Goal: Navigation & Orientation: Find specific page/section

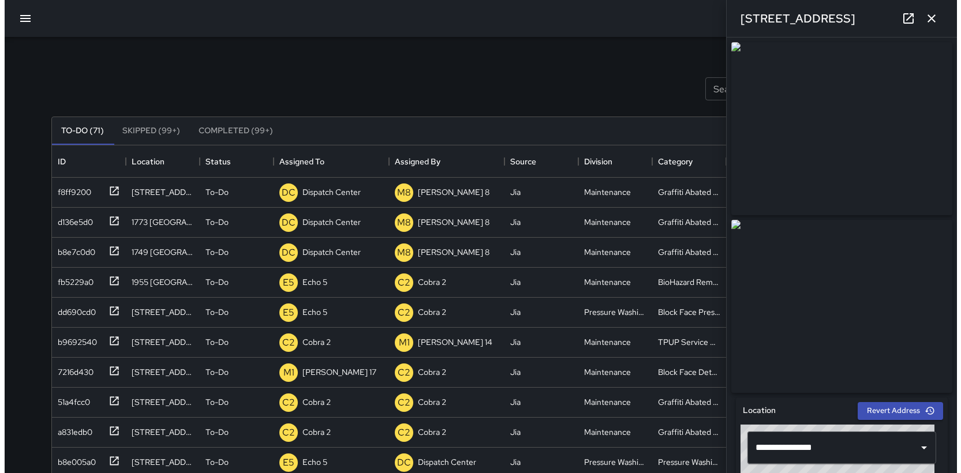
scroll to position [480, 849]
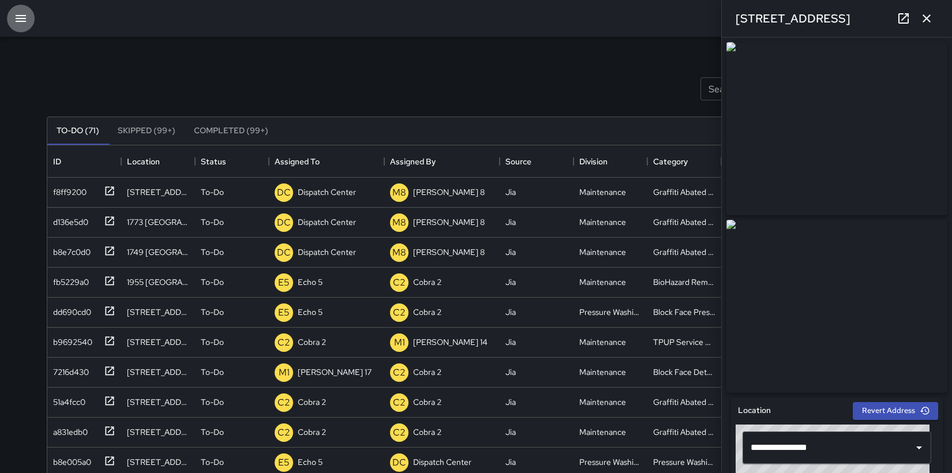
click at [23, 21] on icon "button" at bounding box center [21, 18] width 10 height 7
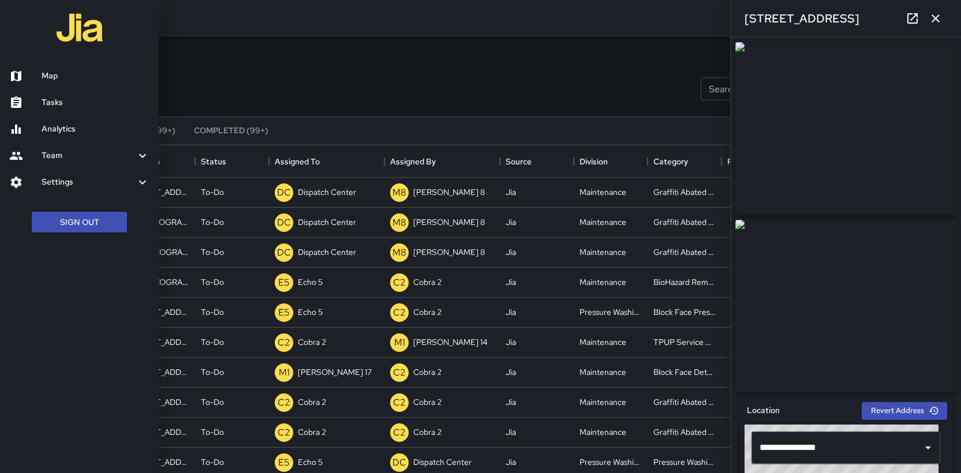
click at [62, 78] on h6 "Map" at bounding box center [96, 76] width 108 height 13
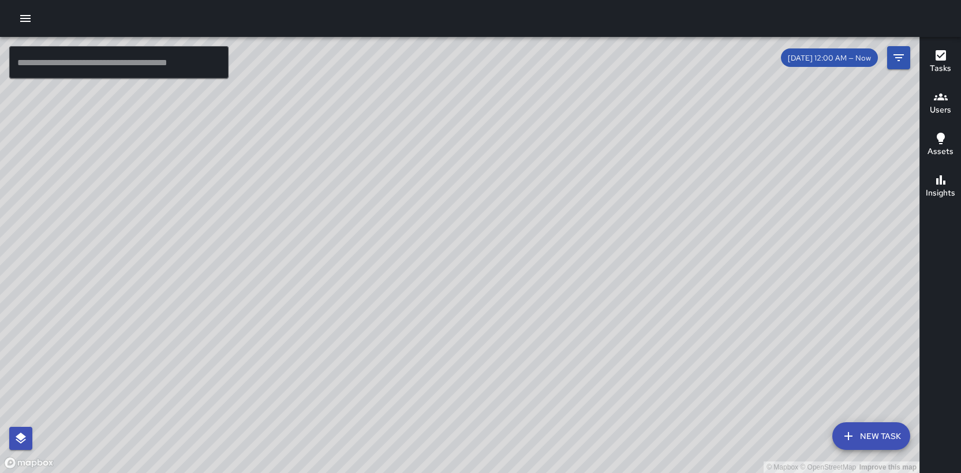
click at [225, 358] on div "© Mapbox © OpenStreetMap Improve this map M4 [PERSON_NAME] 4 Supervisor Tasks 1…" at bounding box center [459, 255] width 919 height 436
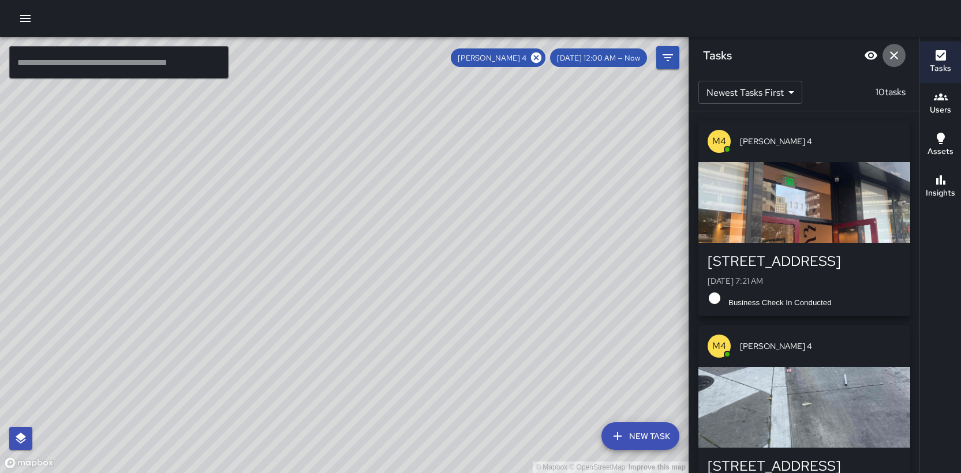
click at [893, 53] on icon "Dismiss" at bounding box center [894, 55] width 14 height 14
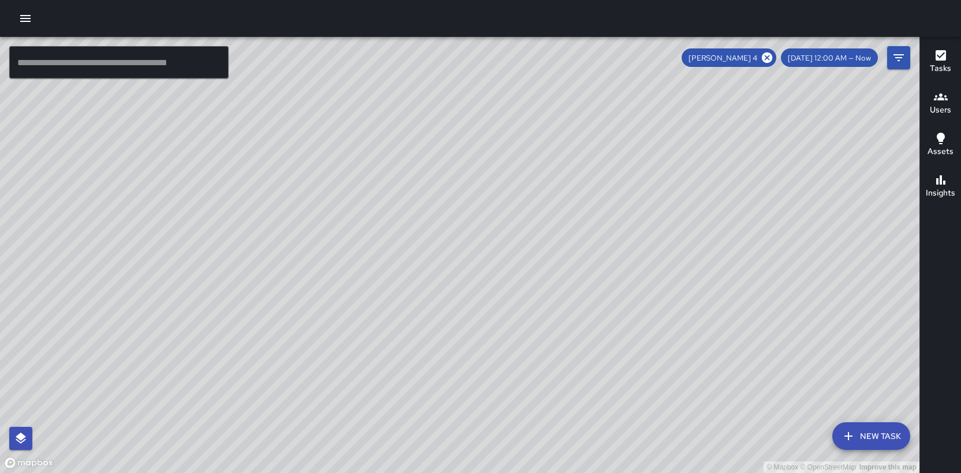
drag, startPoint x: 373, startPoint y: 355, endPoint x: 422, endPoint y: 273, distance: 96.3
click at [422, 273] on div "© Mapbox © OpenStreetMap Improve this map" at bounding box center [459, 255] width 919 height 436
drag, startPoint x: 398, startPoint y: 250, endPoint x: 332, endPoint y: 335, distance: 107.8
click at [332, 335] on div "© Mapbox © OpenStreetMap Improve this map" at bounding box center [459, 255] width 919 height 436
click at [772, 62] on icon at bounding box center [767, 58] width 10 height 10
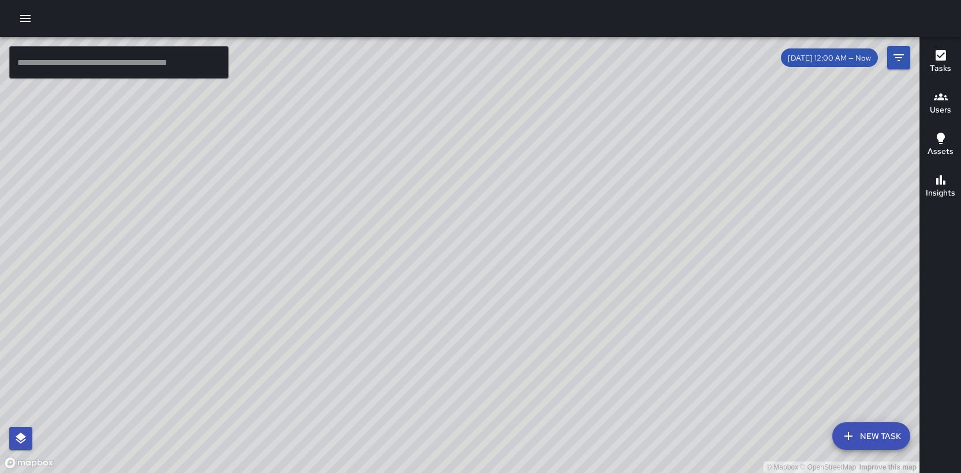
drag, startPoint x: 387, startPoint y: 363, endPoint x: 385, endPoint y: 327, distance: 35.8
click at [374, 374] on div "© Mapbox © OpenStreetMap Improve this map" at bounding box center [459, 255] width 919 height 436
click at [391, 216] on div "© Mapbox © OpenStreetMap Improve this map" at bounding box center [459, 255] width 919 height 436
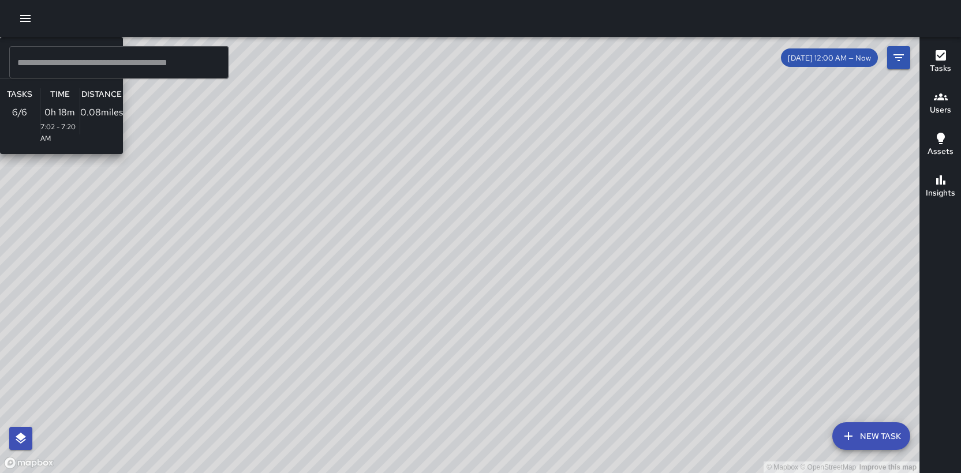
click at [278, 137] on div "© Mapbox © OpenStreetMap Improve this map M9 [PERSON_NAME] 9 Supervisor Tasks 6…" at bounding box center [459, 255] width 919 height 436
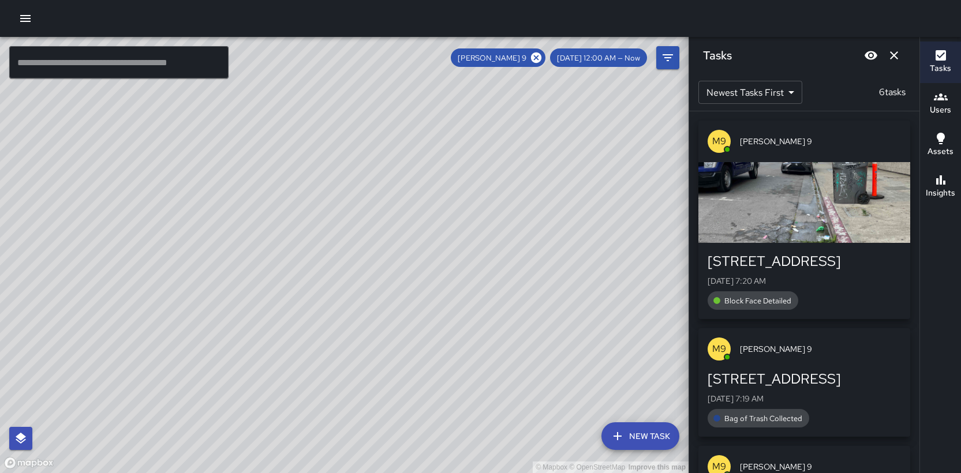
click at [163, 124] on div "© Mapbox © OpenStreetMap Improve this map M9 [PERSON_NAME] 9 [STREET_ADDRESS][G…" at bounding box center [344, 255] width 688 height 436
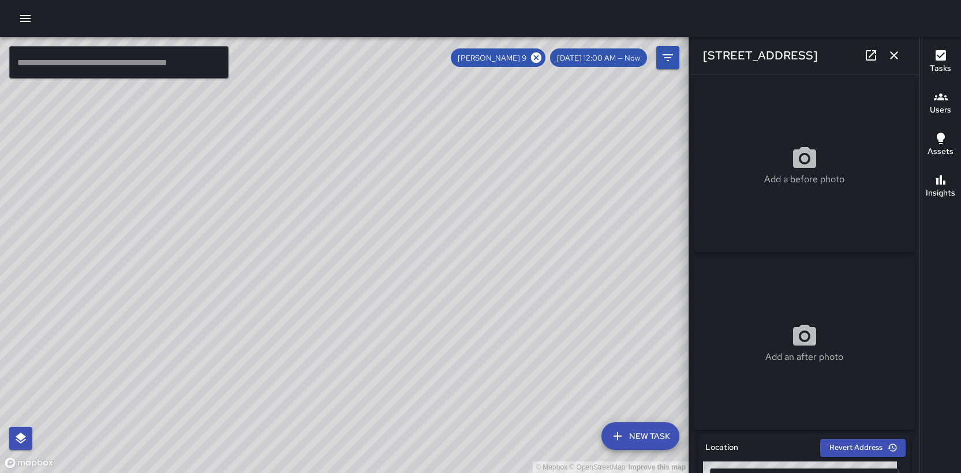
click at [331, 248] on div "© Mapbox © OpenStreetMap Improve this map M9 [PERSON_NAME] 9 [STREET_ADDRESS][G…" at bounding box center [344, 255] width 688 height 436
click at [896, 56] on icon "button" at bounding box center [894, 55] width 14 height 14
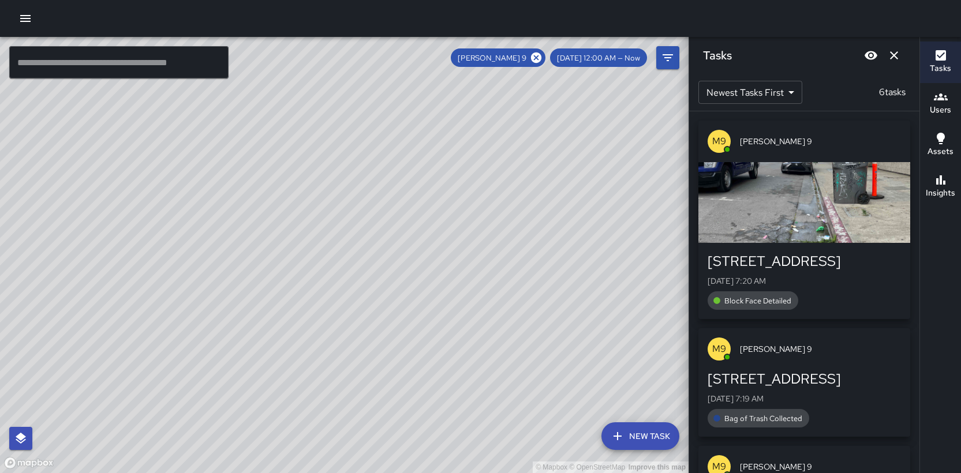
click at [520, 170] on div "© Mapbox © OpenStreetMap Improve this map" at bounding box center [344, 255] width 688 height 436
drag, startPoint x: 437, startPoint y: 165, endPoint x: 374, endPoint y: 231, distance: 91.0
click at [374, 231] on div "© Mapbox © OpenStreetMap Improve this map" at bounding box center [344, 255] width 688 height 436
click at [541, 61] on icon at bounding box center [536, 58] width 10 height 10
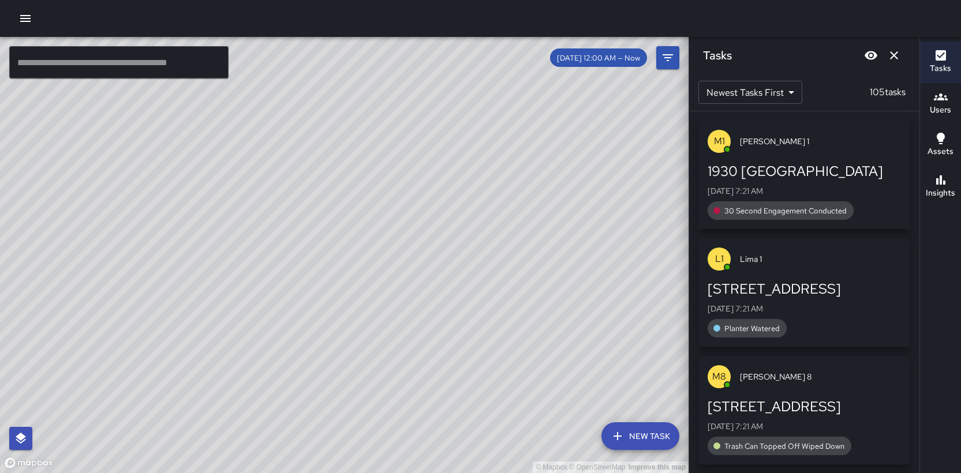
click at [413, 326] on div "© Mapbox © OpenStreetMap Improve this map" at bounding box center [344, 255] width 688 height 436
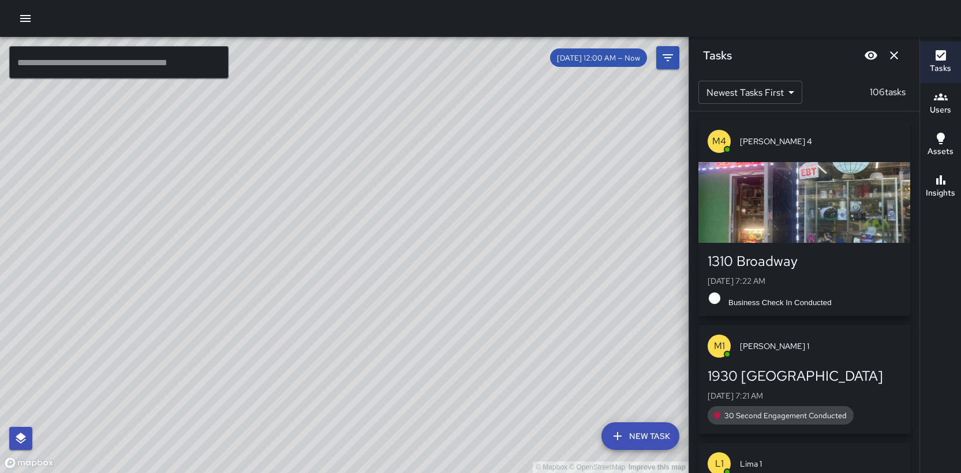
drag, startPoint x: 493, startPoint y: 247, endPoint x: 441, endPoint y: 390, distance: 152.0
click at [442, 389] on div "© Mapbox © OpenStreetMap Improve this map" at bounding box center [344, 255] width 688 height 436
drag, startPoint x: 455, startPoint y: 292, endPoint x: 444, endPoint y: 399, distance: 107.3
click at [444, 399] on div "© Mapbox © OpenStreetMap Improve this map" at bounding box center [344, 255] width 688 height 436
click at [894, 58] on icon "Dismiss" at bounding box center [894, 55] width 14 height 14
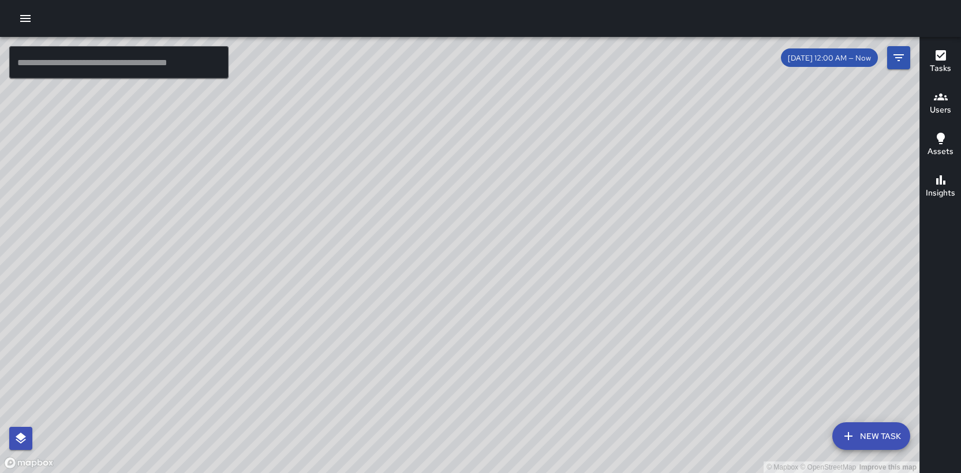
drag, startPoint x: 414, startPoint y: 200, endPoint x: 485, endPoint y: 224, distance: 75.0
click at [485, 224] on div "© Mapbox © OpenStreetMap Improve this map" at bounding box center [459, 255] width 919 height 436
drag, startPoint x: 463, startPoint y: 291, endPoint x: 713, endPoint y: 161, distance: 282.3
click at [713, 161] on div "© Mapbox © OpenStreetMap Improve this map" at bounding box center [459, 255] width 919 height 436
drag, startPoint x: 444, startPoint y: 279, endPoint x: 446, endPoint y: 208, distance: 71.6
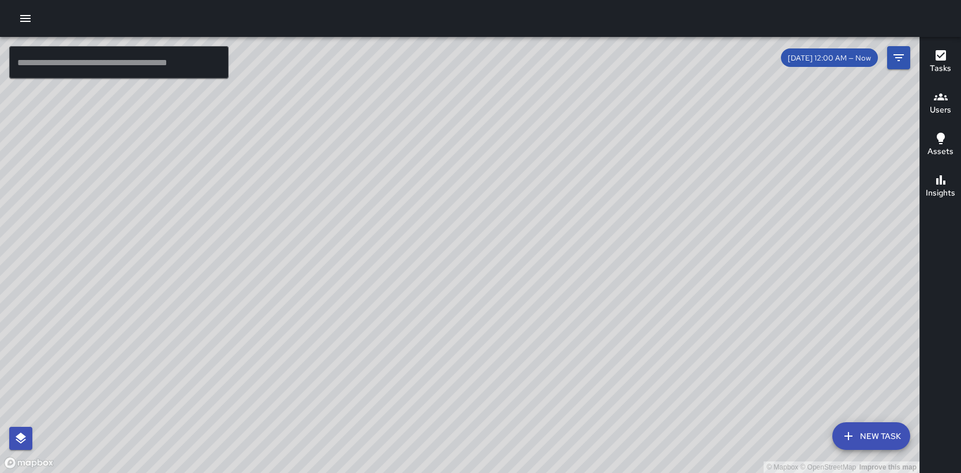
click at [446, 208] on div "© Mapbox © OpenStreetMap Improve this map" at bounding box center [459, 255] width 919 height 436
drag, startPoint x: 437, startPoint y: 287, endPoint x: 534, endPoint y: 181, distance: 142.9
click at [534, 181] on div "© Mapbox © OpenStreetMap Improve this map" at bounding box center [459, 255] width 919 height 436
drag, startPoint x: 542, startPoint y: 180, endPoint x: 426, endPoint y: 317, distance: 179.7
click at [426, 317] on div "© Mapbox © OpenStreetMap Improve this map" at bounding box center [459, 255] width 919 height 436
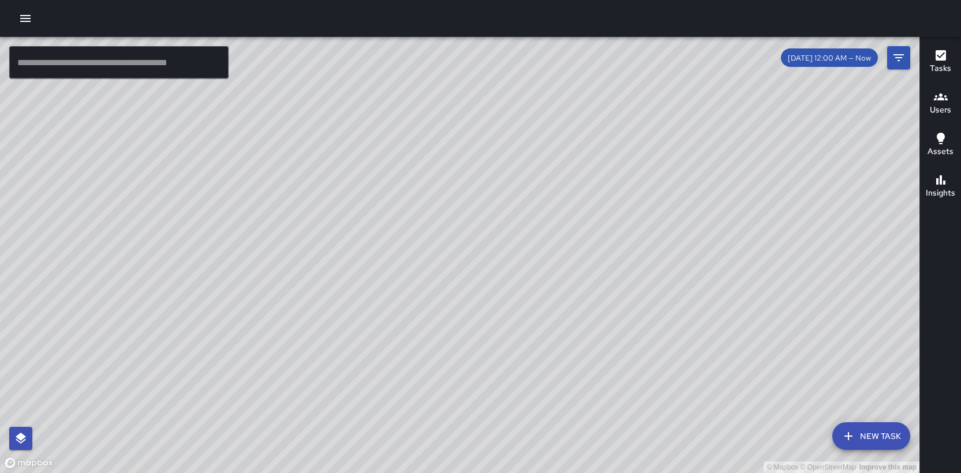
drag, startPoint x: 547, startPoint y: 252, endPoint x: 391, endPoint y: 300, distance: 163.5
click at [396, 301] on div "© Mapbox © OpenStreetMap Improve this map" at bounding box center [459, 255] width 919 height 436
drag, startPoint x: 454, startPoint y: 241, endPoint x: 318, endPoint y: 302, distance: 148.7
click at [317, 305] on div "© Mapbox © OpenStreetMap Improve this map" at bounding box center [459, 255] width 919 height 436
drag, startPoint x: 318, startPoint y: 277, endPoint x: 572, endPoint y: 209, distance: 262.1
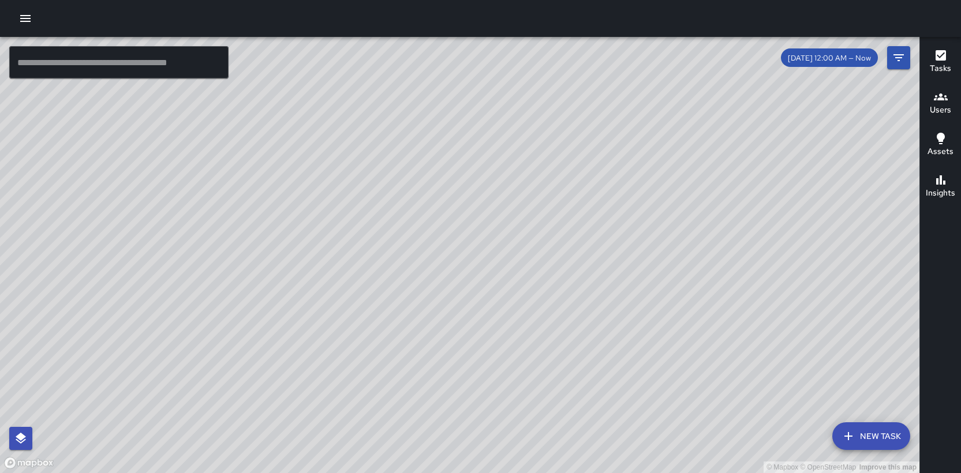
click at [572, 209] on div "© Mapbox © OpenStreetMap Improve this map" at bounding box center [459, 255] width 919 height 436
